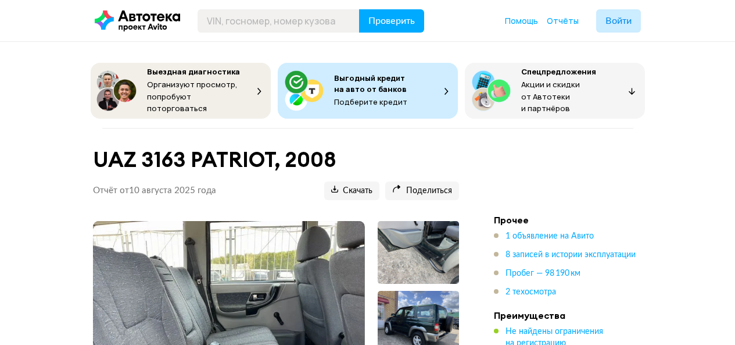
scroll to position [58, 0]
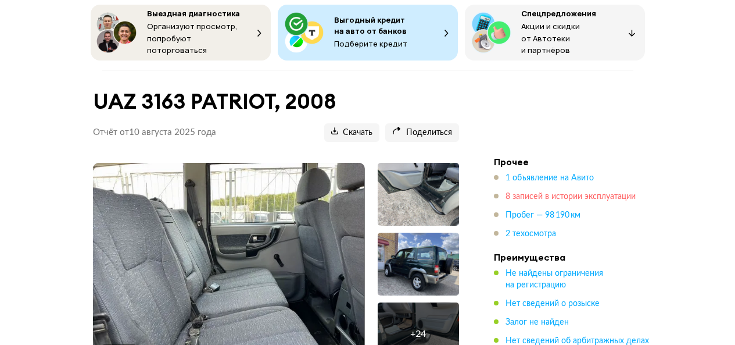
click at [552, 194] on span "8 записей в истории эксплуатации" at bounding box center [571, 196] width 130 height 8
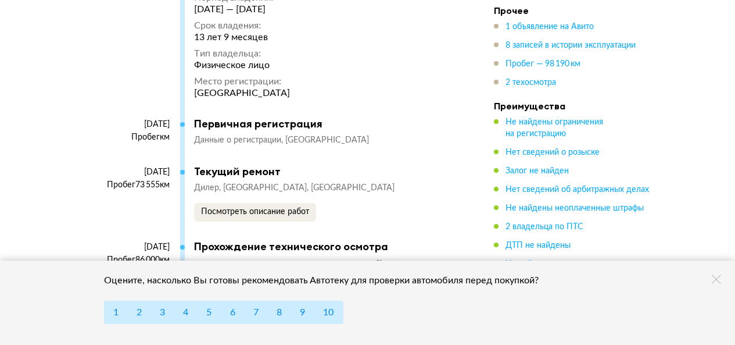
scroll to position [2789, 0]
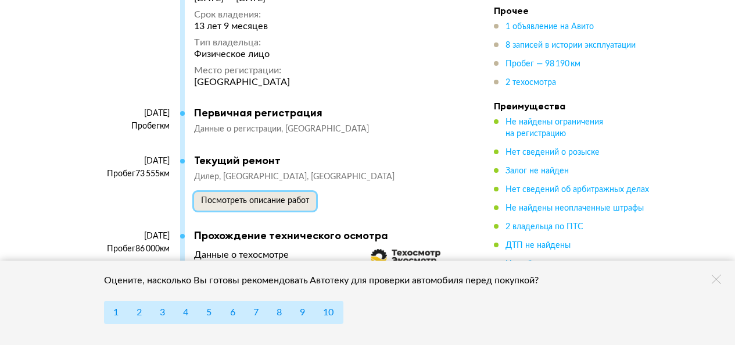
click at [270, 198] on span "Посмотреть описание работ" at bounding box center [255, 201] width 108 height 8
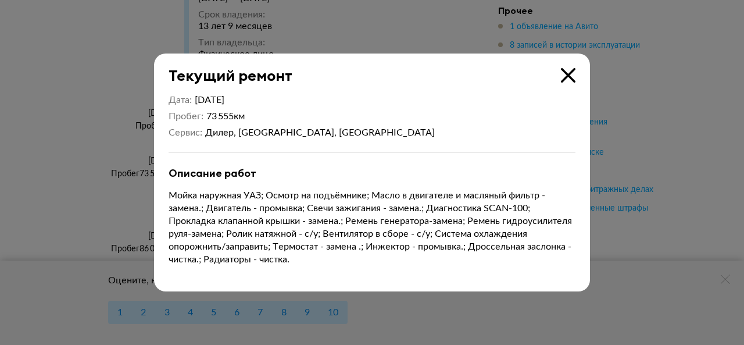
click at [570, 71] on icon at bounding box center [568, 75] width 15 height 15
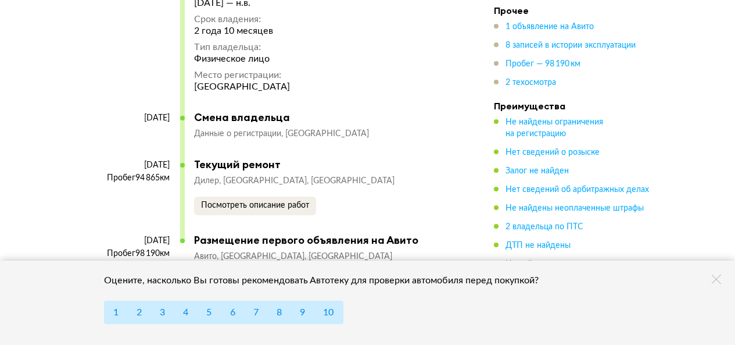
scroll to position [3254, 0]
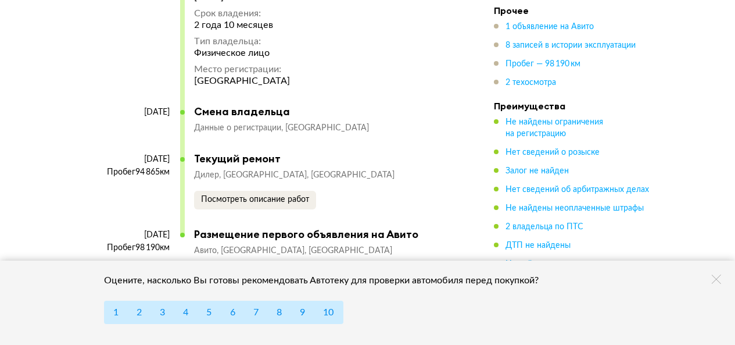
click at [243, 171] on span "[GEOGRAPHIC_DATA], [GEOGRAPHIC_DATA]" at bounding box center [309, 175] width 172 height 8
click at [247, 195] on span "Посмотреть описание работ" at bounding box center [255, 199] width 108 height 8
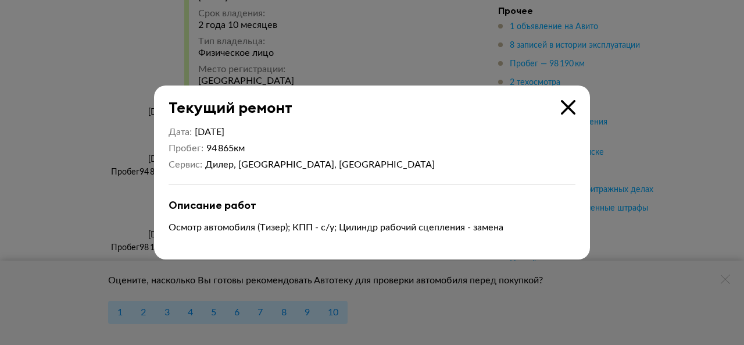
click at [574, 110] on icon at bounding box center [568, 107] width 15 height 15
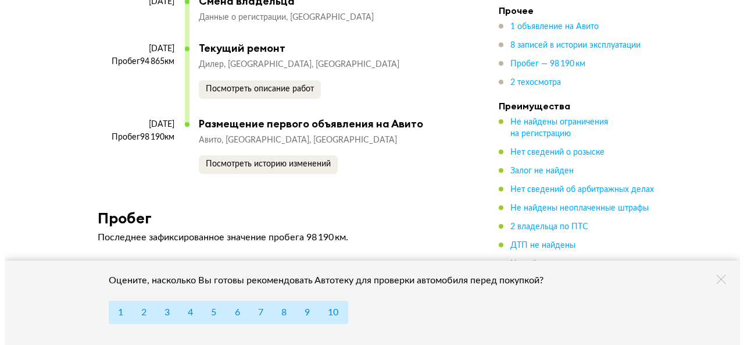
scroll to position [3370, 0]
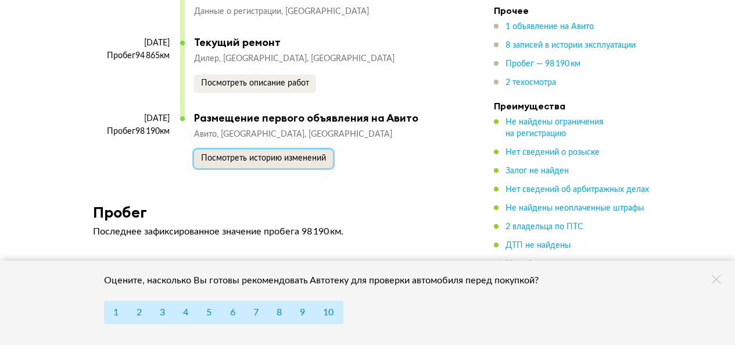
click at [247, 154] on span "Посмотреть историю изменений" at bounding box center [263, 158] width 125 height 8
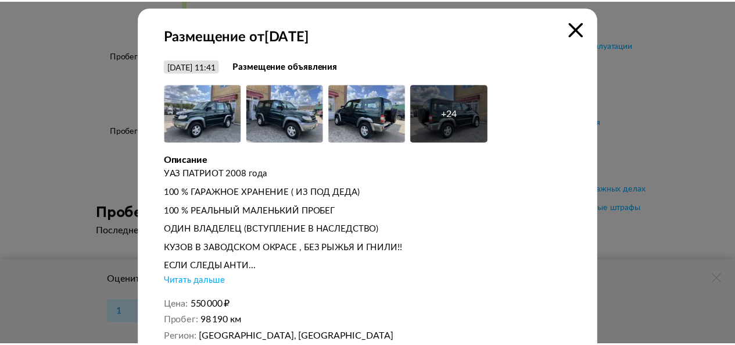
scroll to position [0, 0]
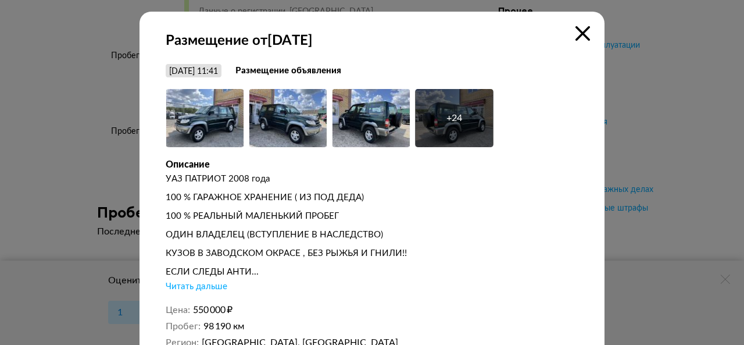
click at [579, 31] on icon at bounding box center [583, 33] width 15 height 15
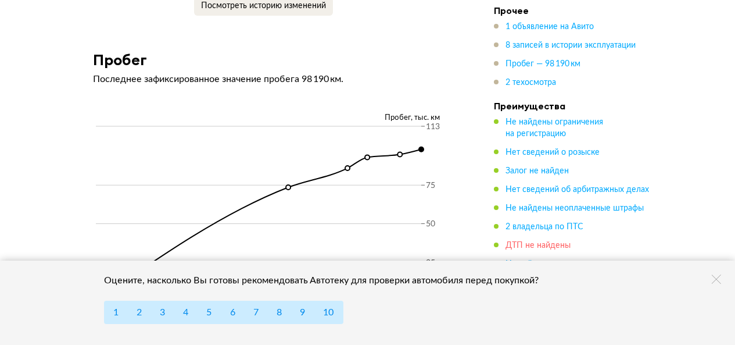
scroll to position [3536, 0]
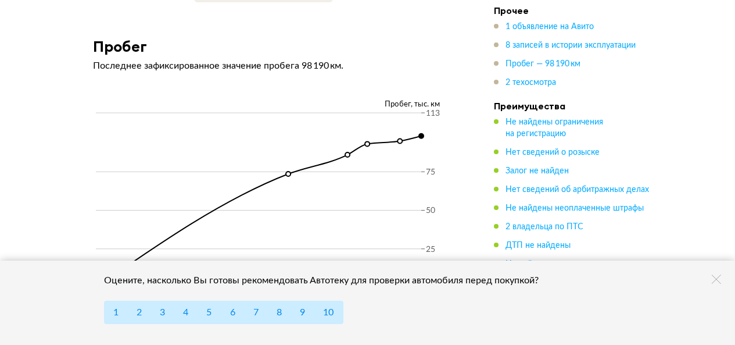
click at [719, 279] on icon at bounding box center [716, 278] width 9 height 9
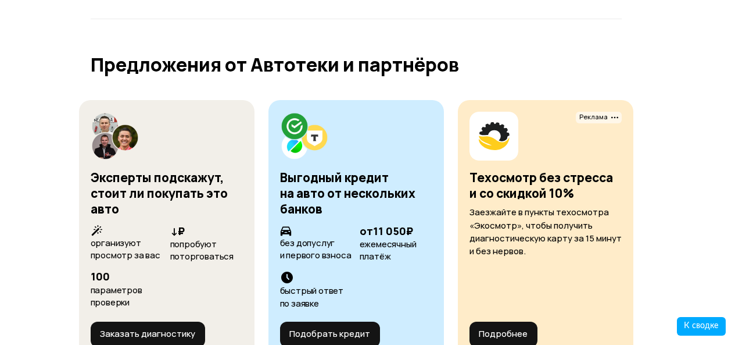
scroll to position [4641, 0]
